Goal: Task Accomplishment & Management: Use online tool/utility

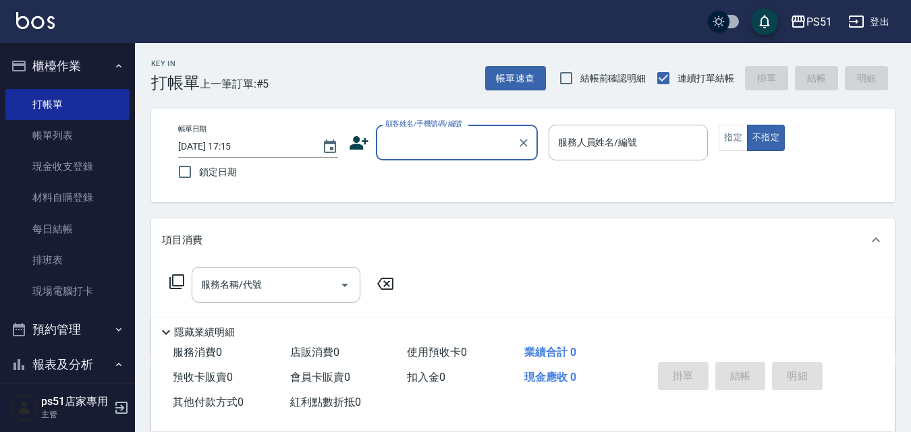
click at [431, 134] on input "顧客姓名/手機號碼/編號" at bounding box center [447, 143] width 130 height 24
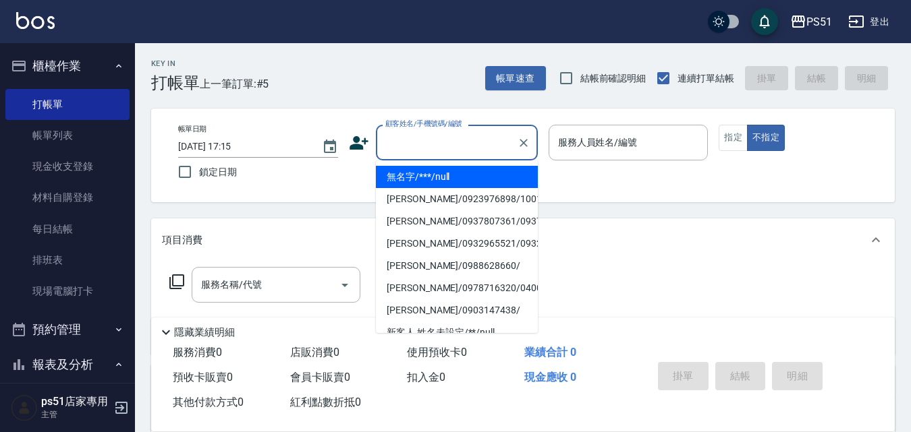
click at [426, 177] on li "無名字/***/null" at bounding box center [457, 177] width 162 height 22
type input "無名字/***/null"
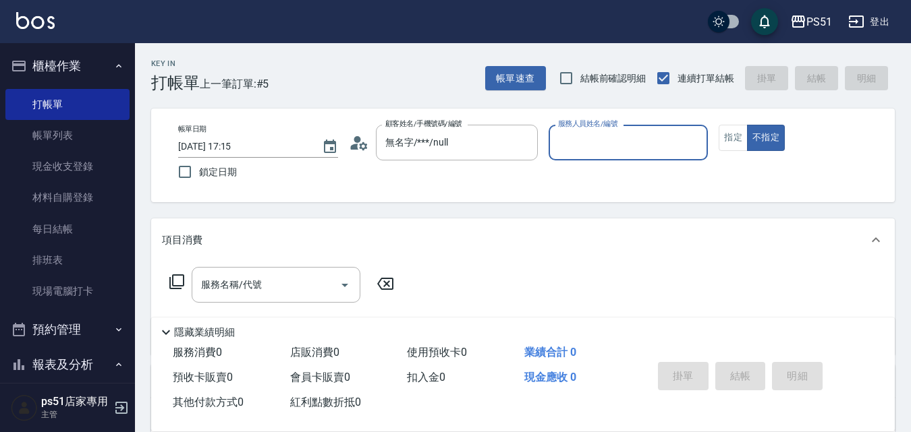
click at [563, 146] on input "服務人員姓名/編號" at bounding box center [629, 143] width 148 height 24
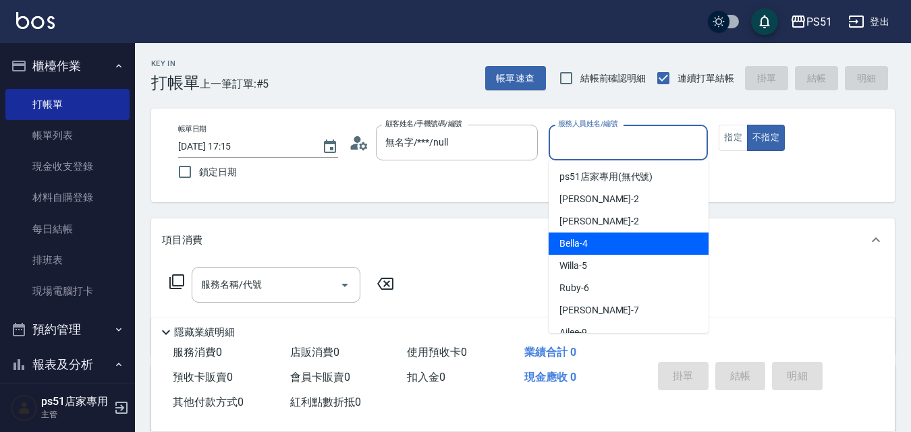
click at [567, 248] on span "Bella -4" at bounding box center [573, 244] width 28 height 14
type input "Bella-4"
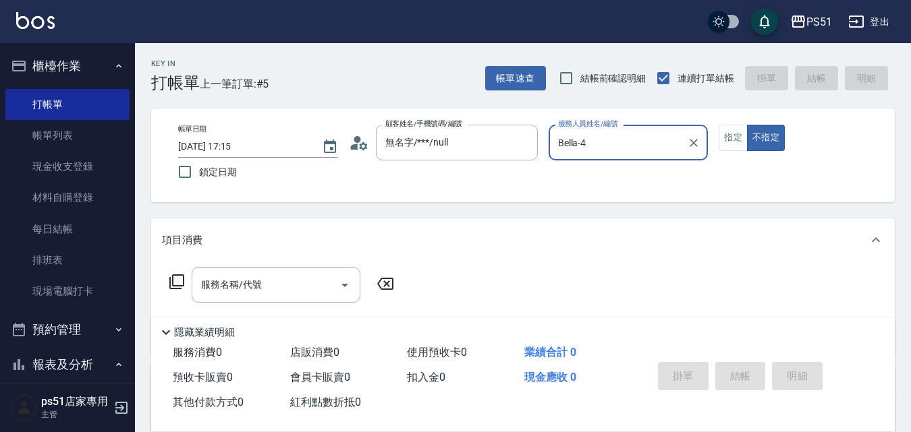
click at [188, 281] on div "服務名稱/代號 服務名稱/代號" at bounding box center [282, 285] width 240 height 36
click at [184, 282] on icon at bounding box center [176, 282] width 15 height 15
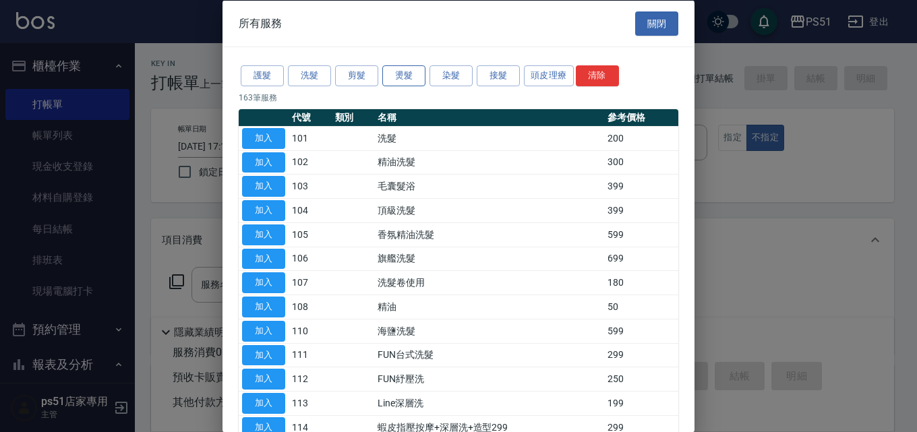
click at [420, 78] on button "燙髮" at bounding box center [404, 75] width 43 height 21
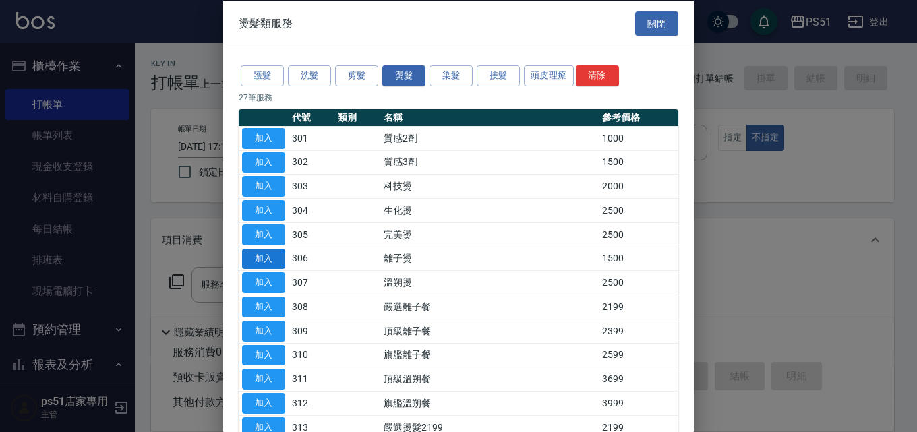
click at [262, 258] on button "加入" at bounding box center [263, 258] width 43 height 21
type input "離子燙(306)"
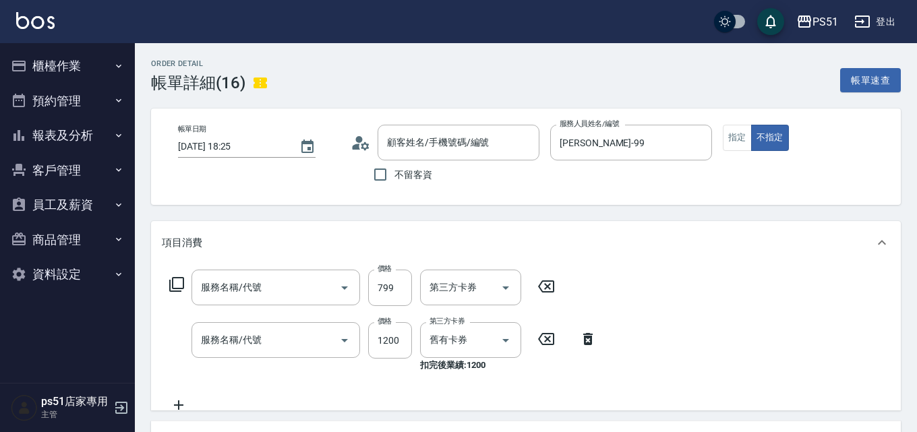
type input "[PERSON_NAME] B 799(119)"
type input "3600結構卡使用(509)"
type input "詹**/0989930587/null"
type input "結構卡(3)"
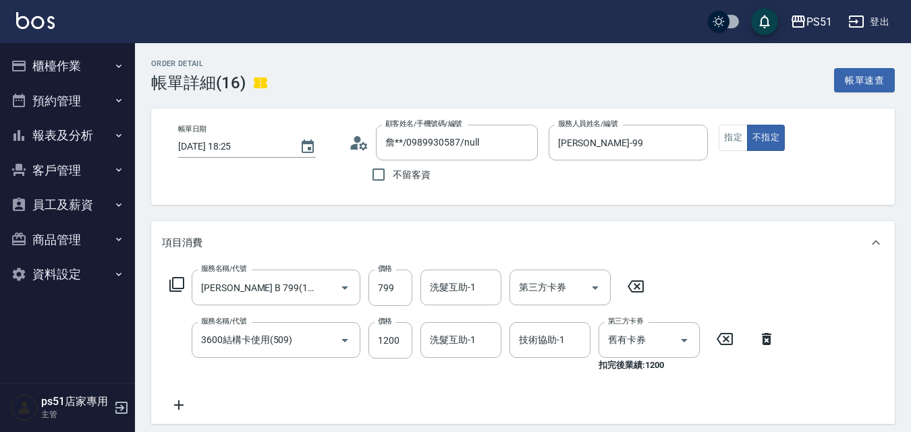
click at [80, 61] on button "櫃檯作業" at bounding box center [67, 66] width 124 height 35
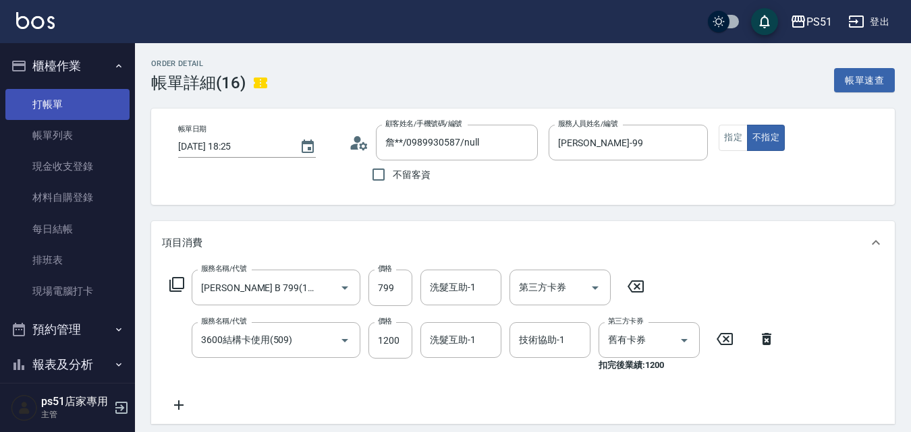
click at [82, 108] on link "打帳單" at bounding box center [67, 104] width 124 height 31
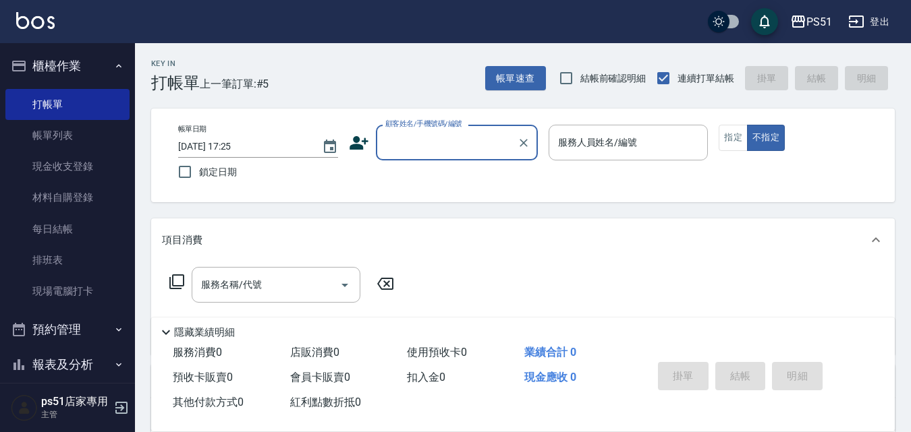
click at [432, 131] on input "顧客姓名/手機號碼/編號" at bounding box center [447, 143] width 130 height 24
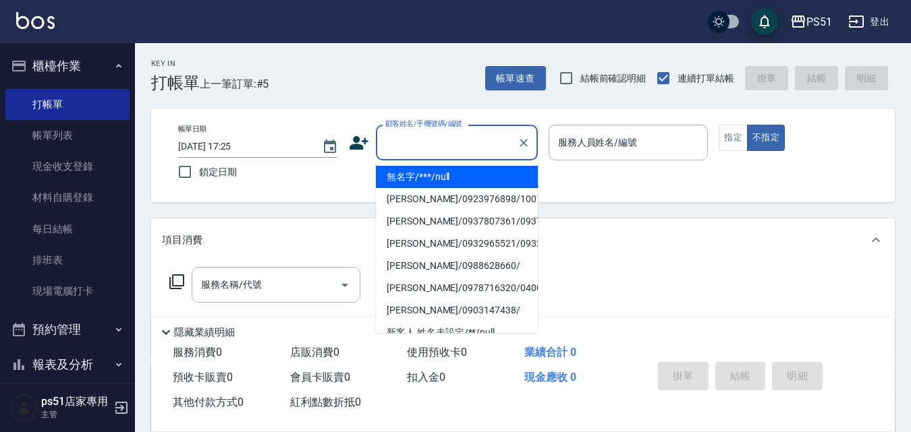
click at [429, 169] on li "無名字/***/null" at bounding box center [457, 177] width 162 height 22
type input "無名字/***/null"
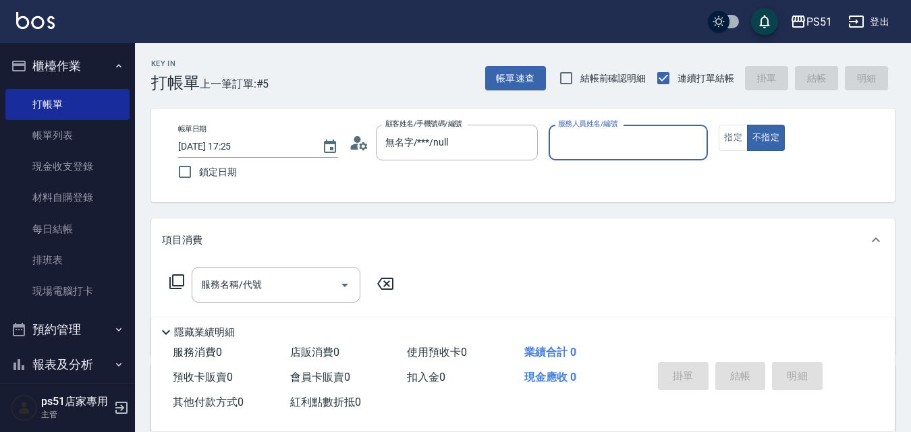
click at [613, 154] on input "服務人員姓名/編號" at bounding box center [629, 143] width 148 height 24
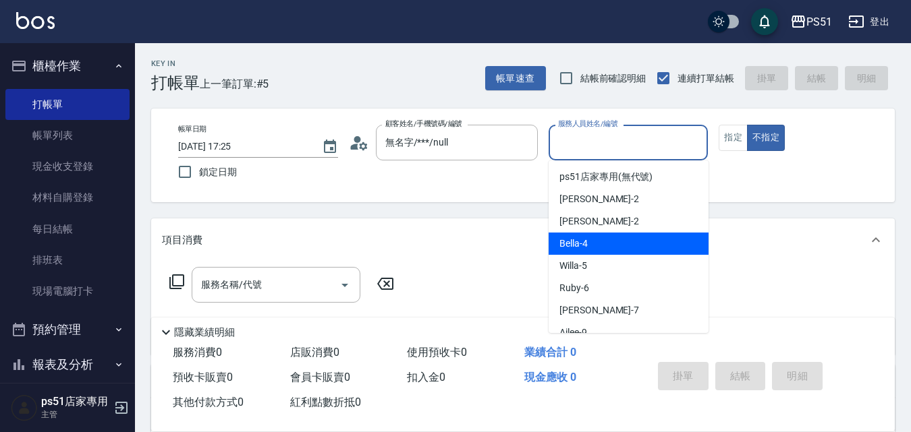
click at [581, 248] on span "Bella -4" at bounding box center [573, 244] width 28 height 14
type input "Bella-4"
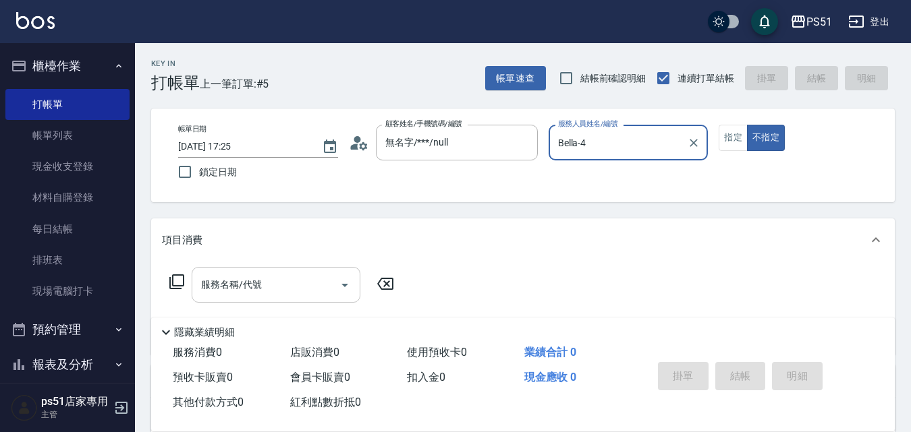
click at [320, 281] on input "服務名稱/代號" at bounding box center [266, 285] width 136 height 24
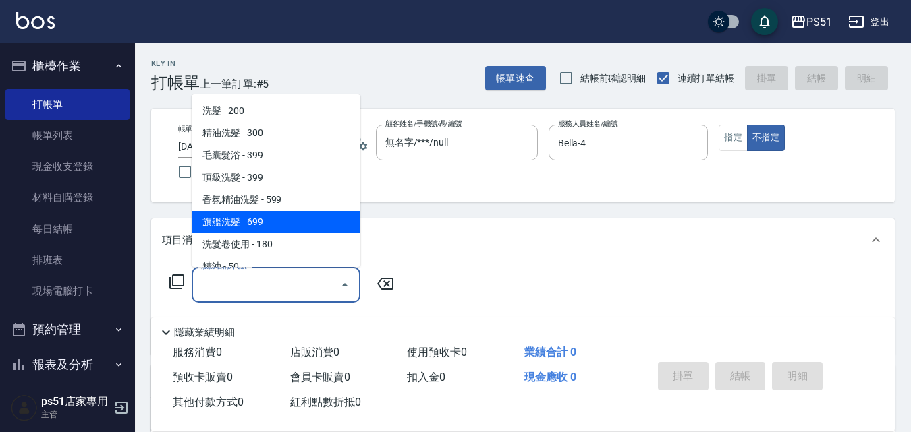
click at [172, 283] on icon at bounding box center [176, 282] width 15 height 15
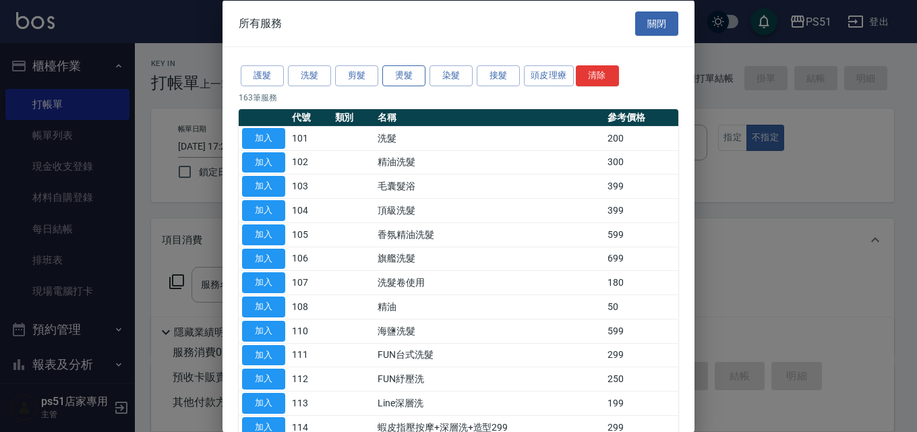
click at [396, 72] on button "燙髮" at bounding box center [404, 75] width 43 height 21
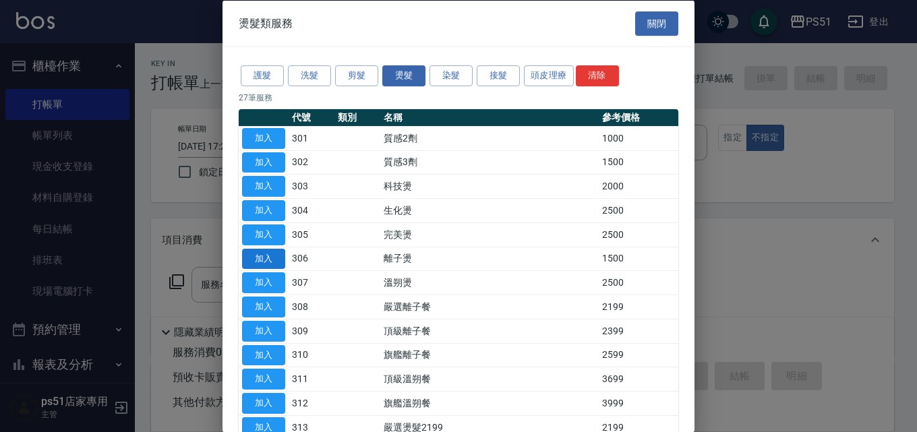
click at [258, 253] on button "加入" at bounding box center [263, 258] width 43 height 21
type input "離子燙(306)"
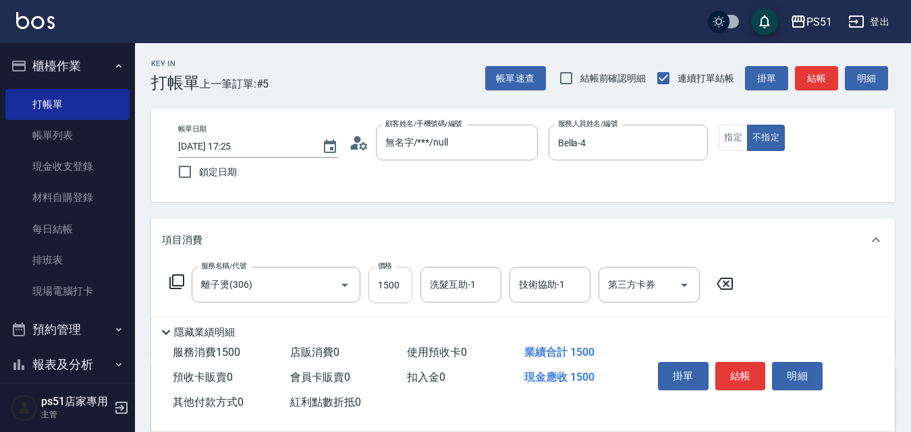
click at [389, 284] on input "1500" at bounding box center [390, 285] width 44 height 36
type input "2300"
click at [828, 82] on button "結帳" at bounding box center [816, 78] width 43 height 25
